Goal: Information Seeking & Learning: Learn about a topic

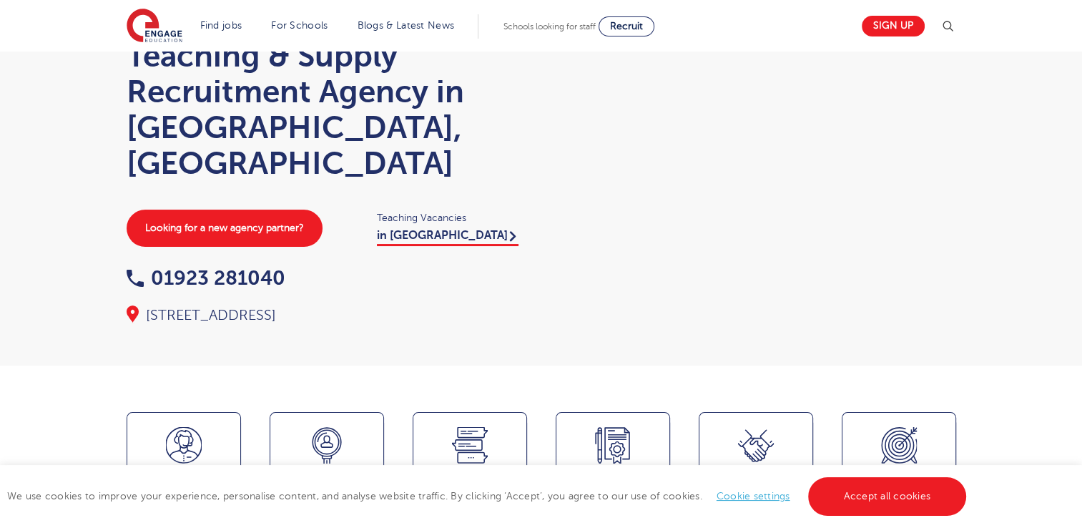
scroll to position [83, 0]
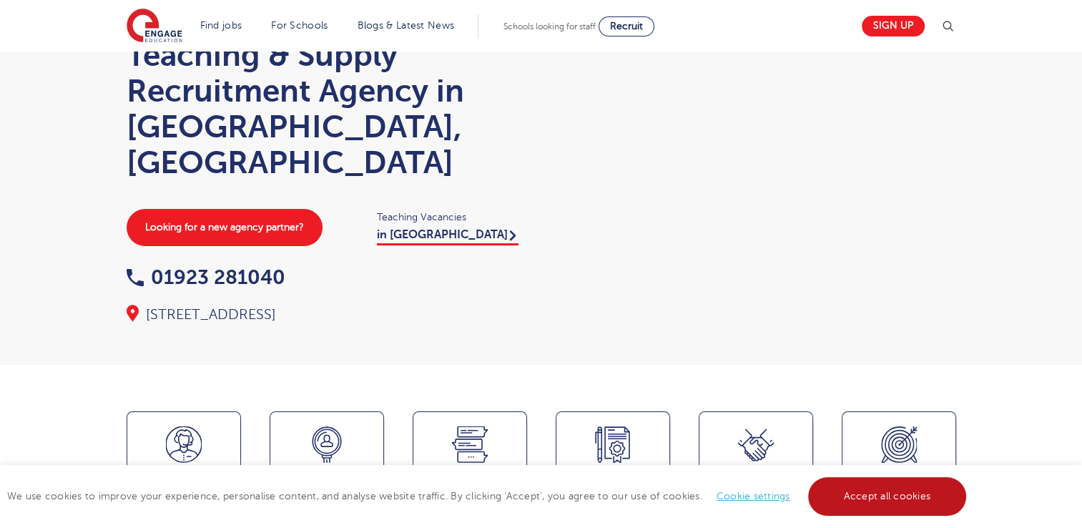
click at [894, 486] on link "Accept all cookies" at bounding box center [887, 496] width 159 height 39
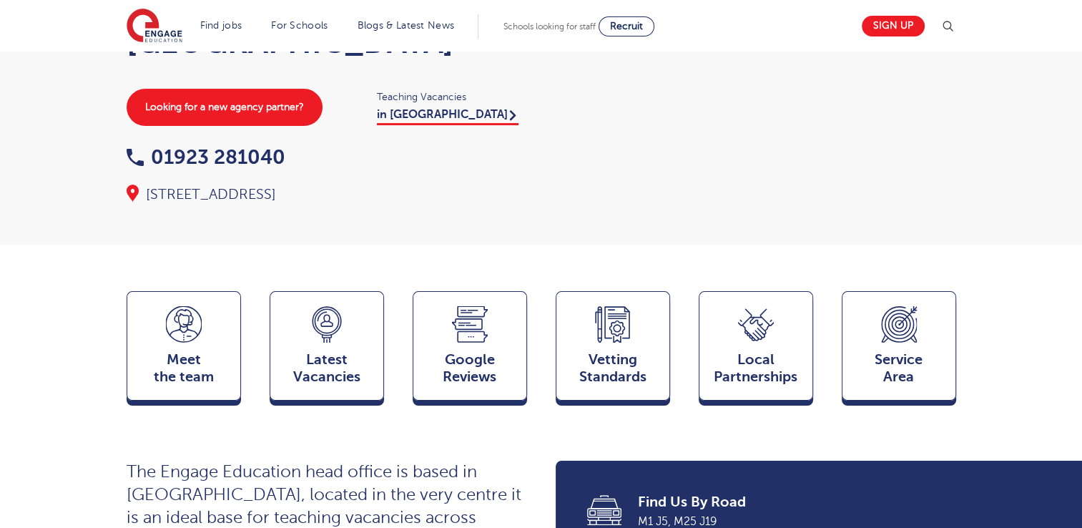
scroll to position [196, 0]
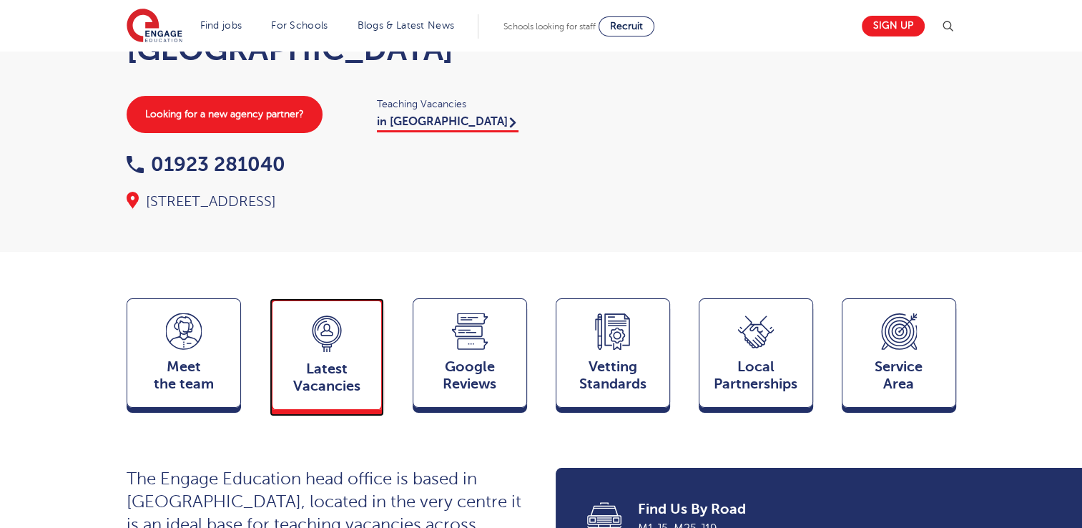
click at [301, 310] on div "Latest Vacancies Jobs" at bounding box center [327, 354] width 114 height 112
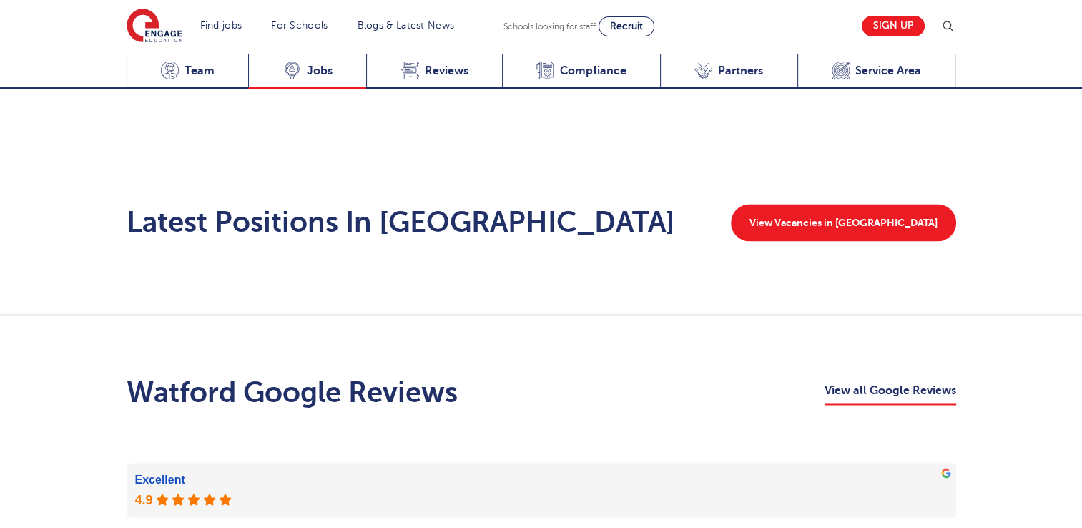
scroll to position [2264, 0]
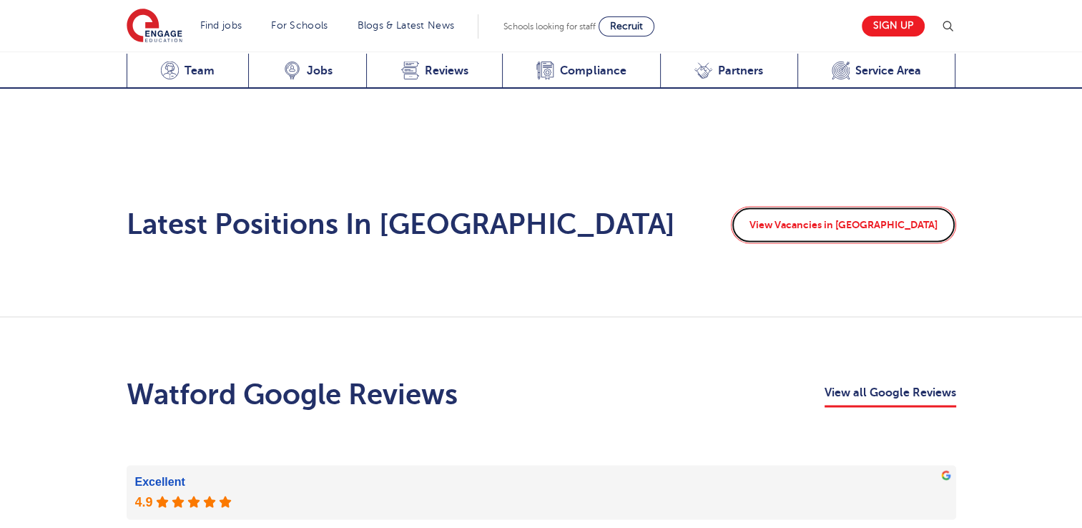
click at [848, 206] on link "View Vacancies in [GEOGRAPHIC_DATA]" at bounding box center [843, 224] width 225 height 37
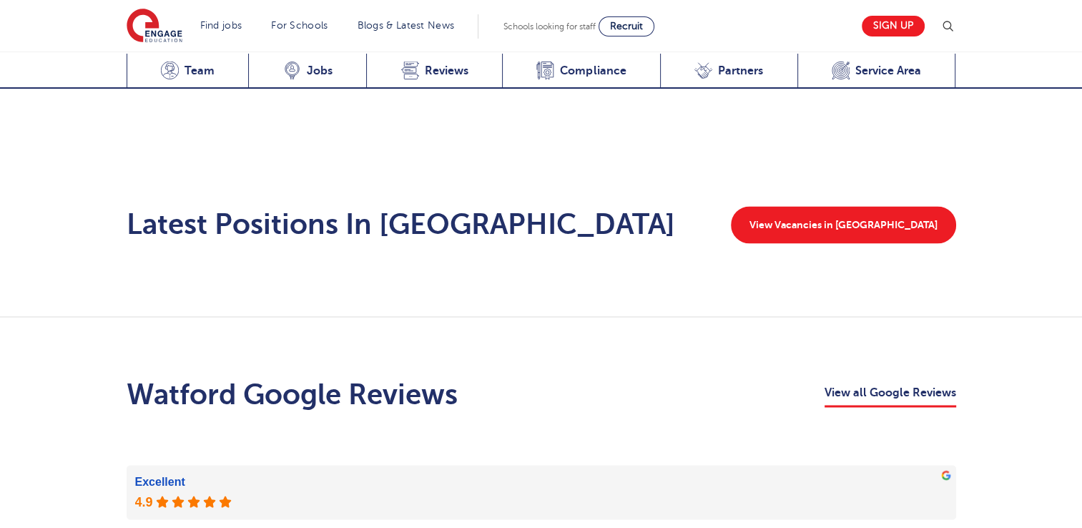
scroll to position [2345, 0]
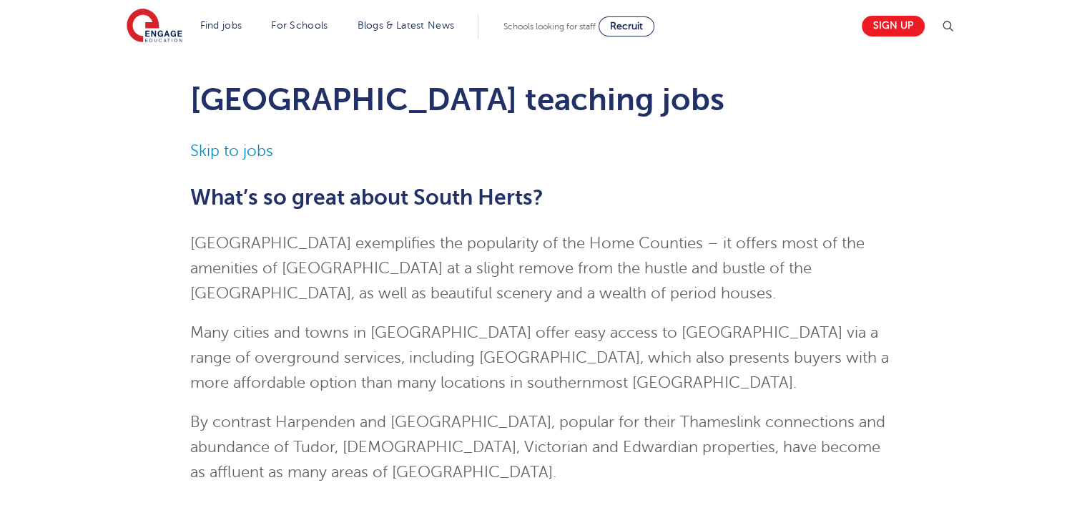
scroll to position [34, 0]
click at [230, 157] on link "Skip to jobs" at bounding box center [231, 150] width 83 height 17
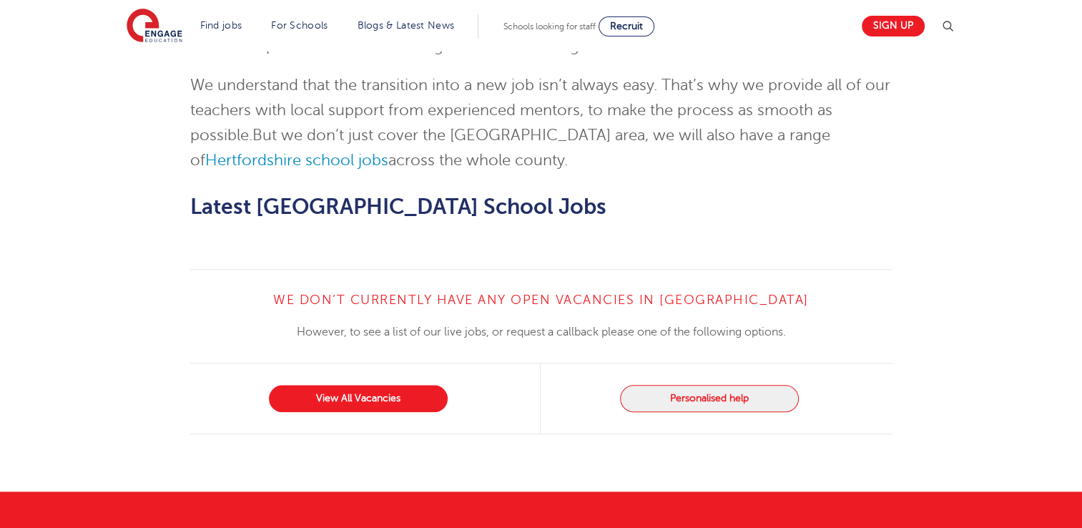
scroll to position [1702, 0]
